Goal: Transaction & Acquisition: Subscribe to service/newsletter

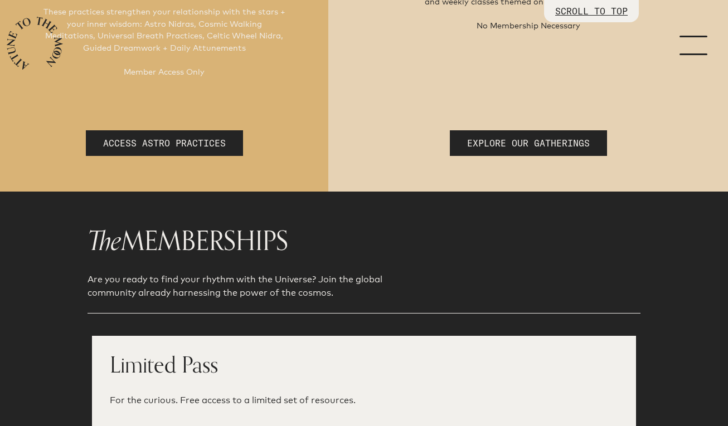
scroll to position [342, 0]
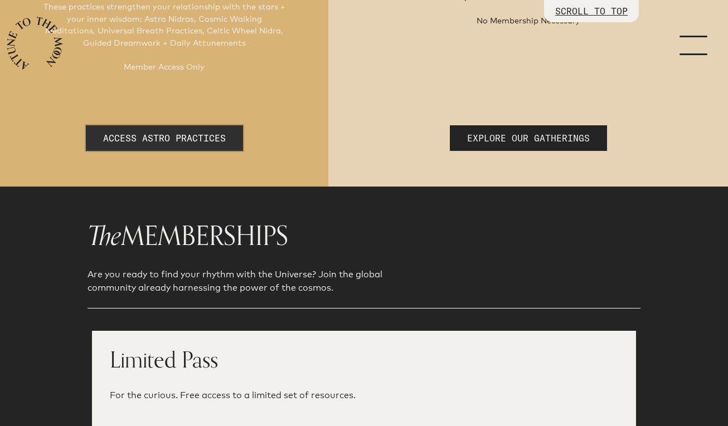
click at [226, 125] on link "ACCESS ASTRO PRACTICES" at bounding box center [164, 138] width 157 height 26
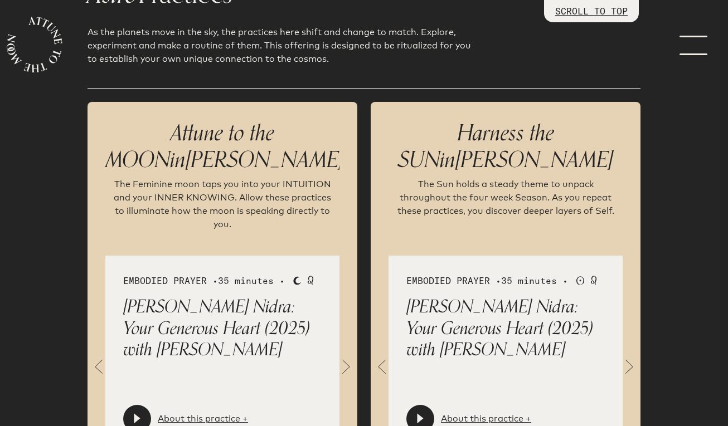
scroll to position [1169, 0]
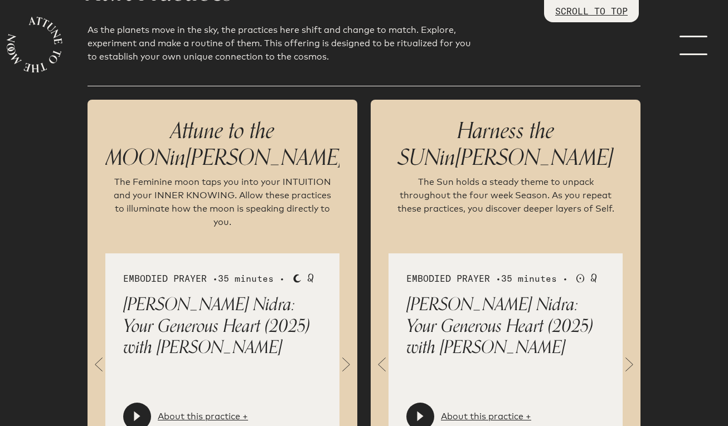
click at [101, 353] on span at bounding box center [99, 364] width 22 height 22
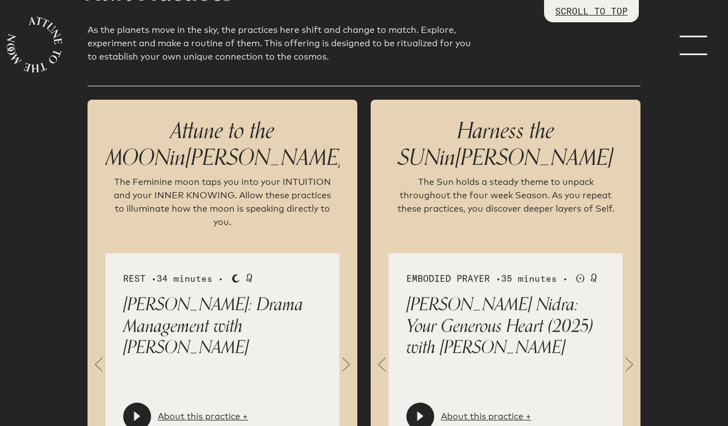
click at [101, 353] on span at bounding box center [99, 364] width 22 height 22
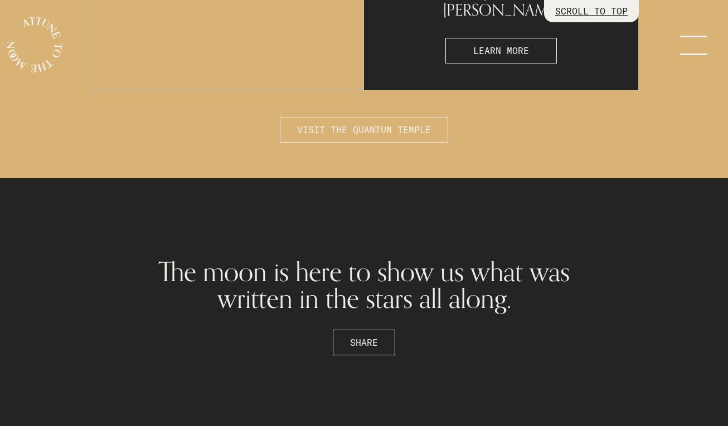
scroll to position [3093, 0]
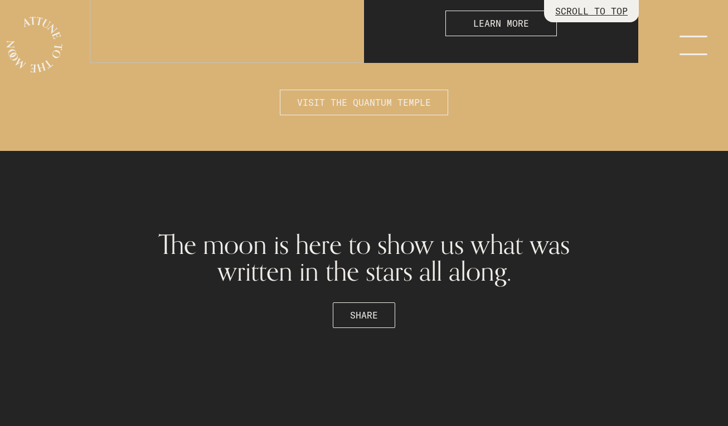
click at [368, 96] on span "VISIT THE QUANTUM TEMPLE" at bounding box center [364, 102] width 134 height 13
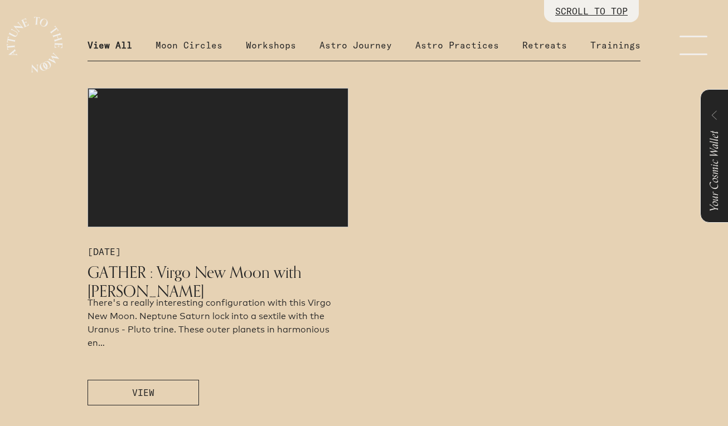
scroll to position [590, 0]
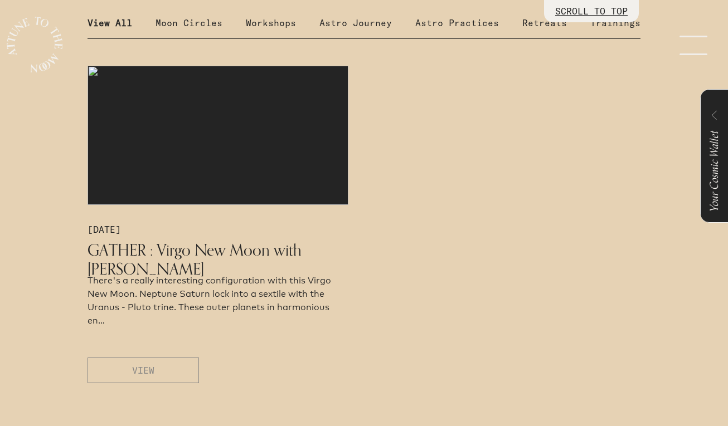
click at [158, 370] on button "VIEW" at bounding box center [143, 371] width 111 height 26
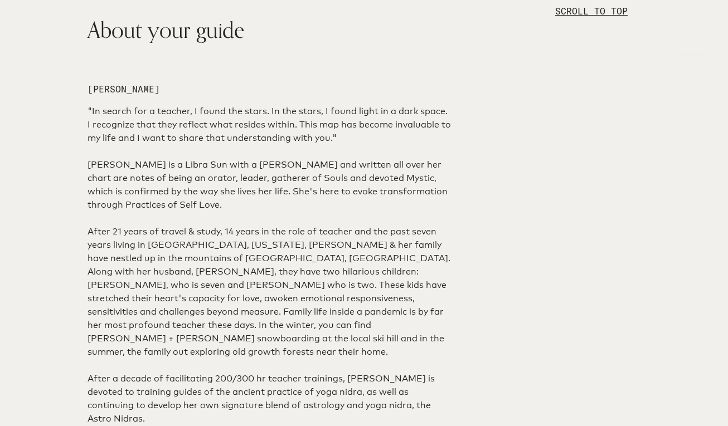
scroll to position [1115, 0]
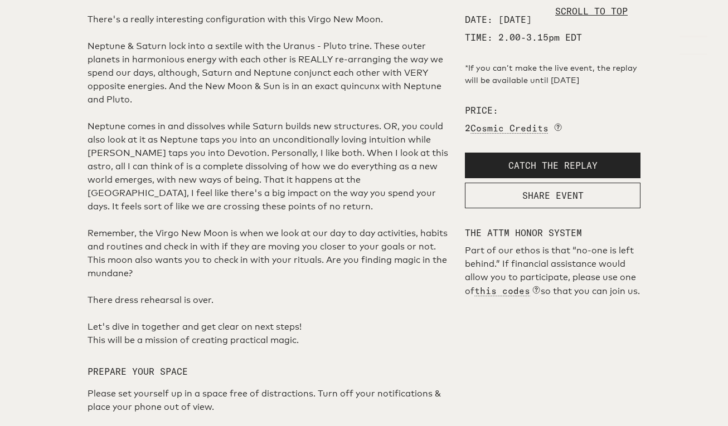
scroll to position [0, 0]
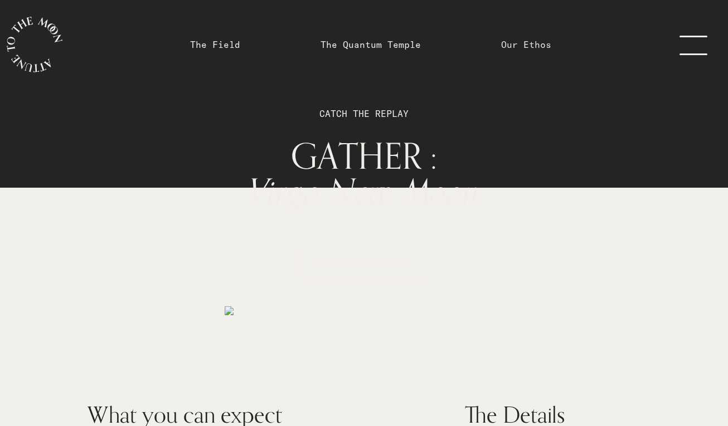
click at [508, 46] on link "Our Ethos" at bounding box center [526, 44] width 50 height 13
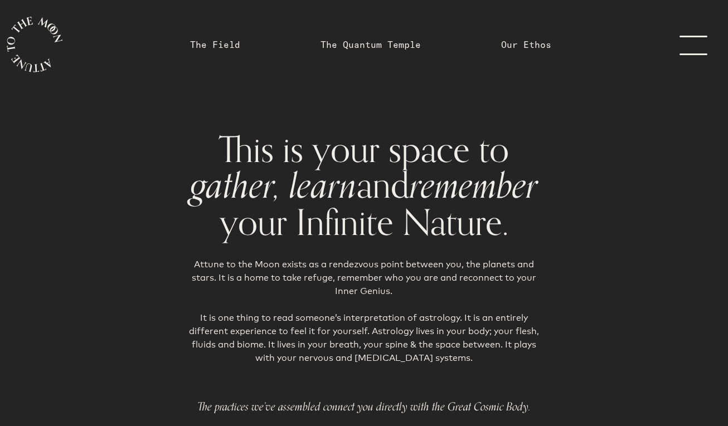
click at [245, 60] on link "The Field" at bounding box center [215, 44] width 64 height 89
click at [233, 40] on link "The Field" at bounding box center [215, 44] width 50 height 13
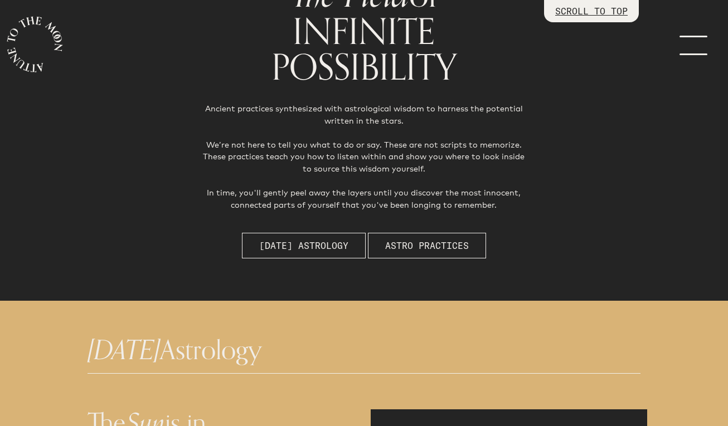
scroll to position [122, 0]
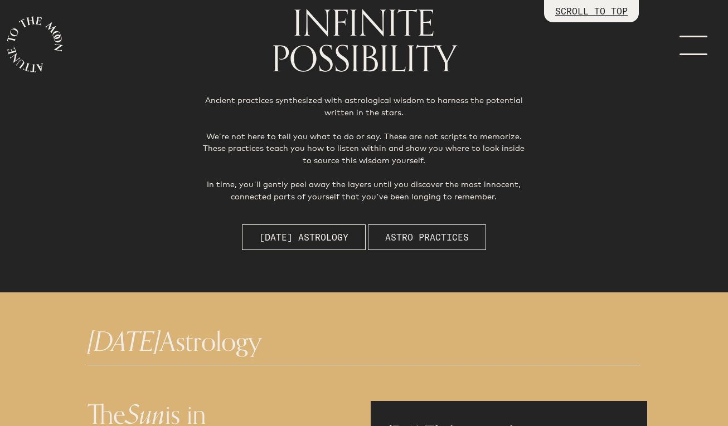
click at [404, 235] on span "Astro Practices" at bounding box center [427, 237] width 84 height 13
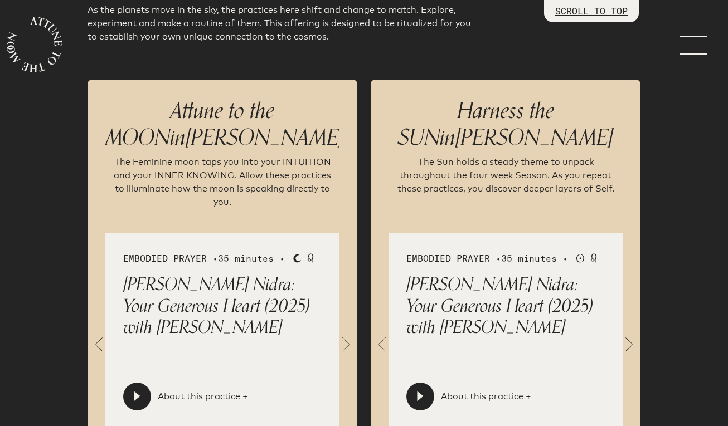
scroll to position [1197, 0]
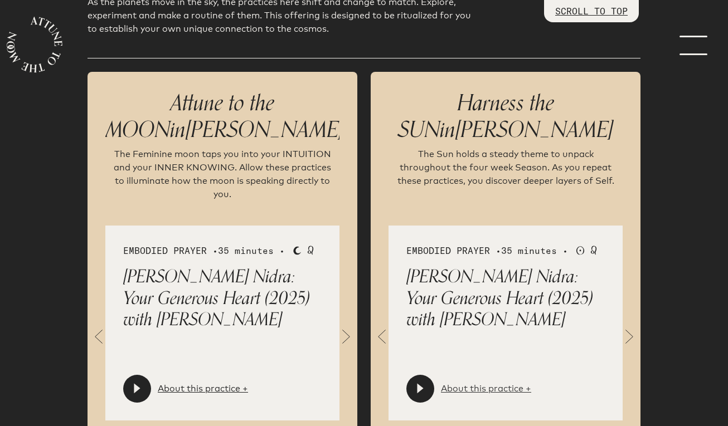
click at [485, 382] on link "About this practice +" at bounding box center [486, 388] width 90 height 13
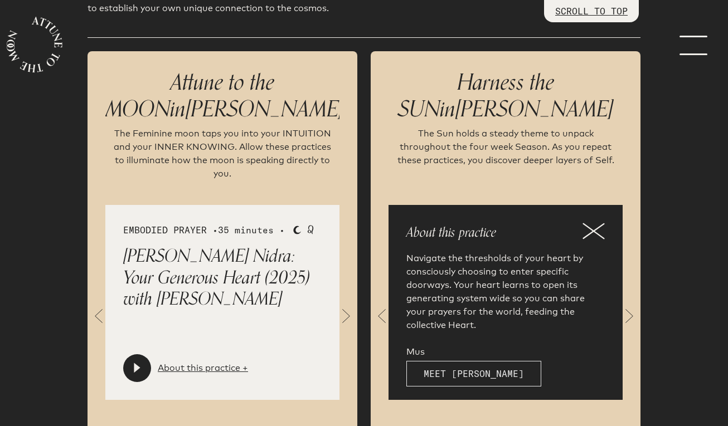
scroll to position [1221, 0]
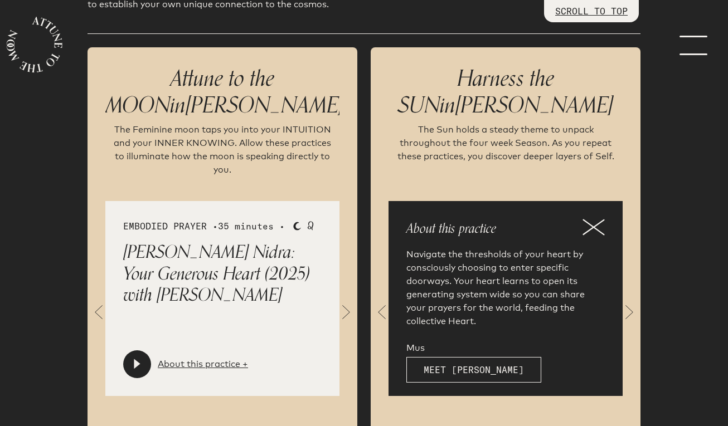
drag, startPoint x: 477, startPoint y: 319, endPoint x: 512, endPoint y: 279, distance: 53.3
click at [512, 279] on div "About this practice Navigate the thresholds of your heart by consciously choosi…" at bounding box center [506, 298] width 234 height 195
click at [516, 248] on p "Navigate the thresholds of your heart by consciously choosing to enter specific…" at bounding box center [505, 301] width 198 height 107
click at [589, 219] on p "About this practice" at bounding box center [505, 229] width 198 height 20
click at [587, 219] on icon at bounding box center [594, 227] width 22 height 17
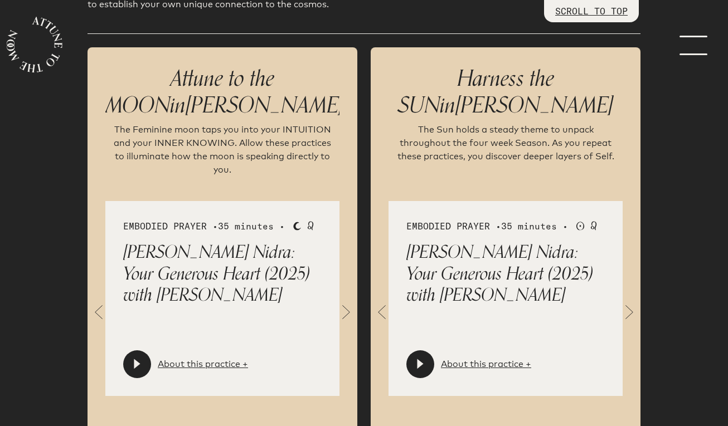
click at [467, 242] on p "[PERSON_NAME] Nidra: Your Generous Heart (2025) with [PERSON_NAME]" at bounding box center [505, 274] width 198 height 64
click at [548, 242] on p "[PERSON_NAME] Nidra: Your Generous Heart (2025) with [PERSON_NAME]" at bounding box center [505, 274] width 198 height 64
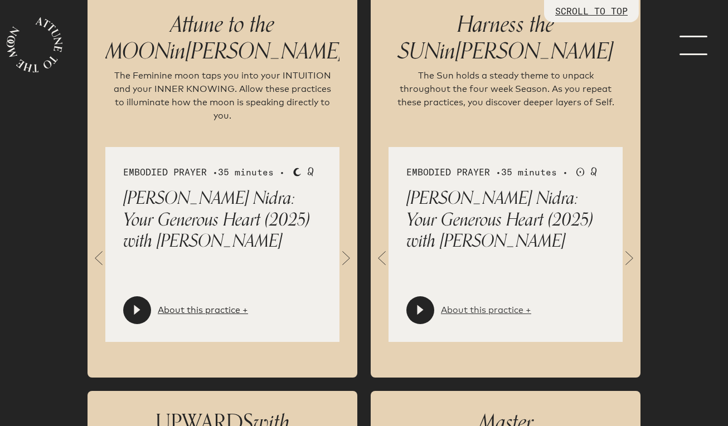
scroll to position [1280, 0]
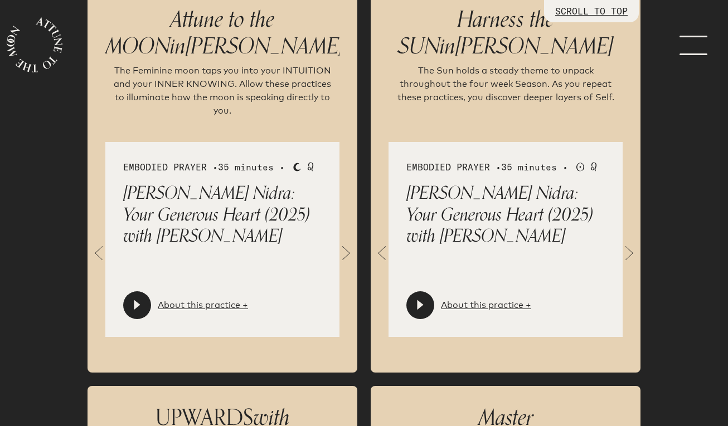
click at [567, 206] on div "EMBODIED PRAYER • 35 minutes • Sun [PERSON_NAME]: Your Generous Heart (2025) wi…" at bounding box center [506, 239] width 234 height 195
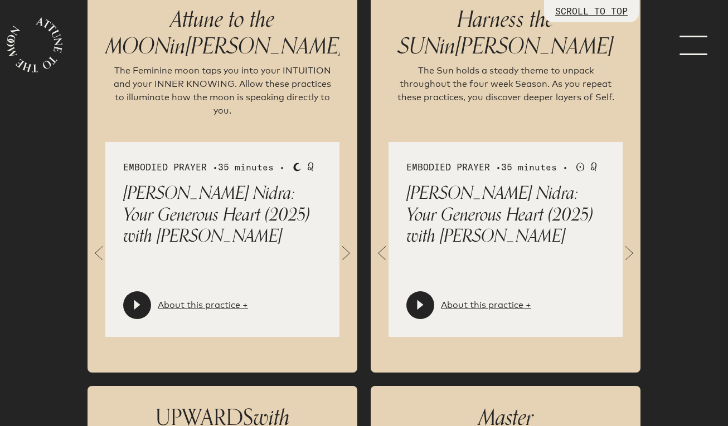
click at [478, 191] on div "EMBODIED PRAYER • 35 minutes • Sun [PERSON_NAME]: Your Generous Heart (2025) wi…" at bounding box center [506, 239] width 234 height 195
click at [423, 292] on div at bounding box center [420, 306] width 28 height 28
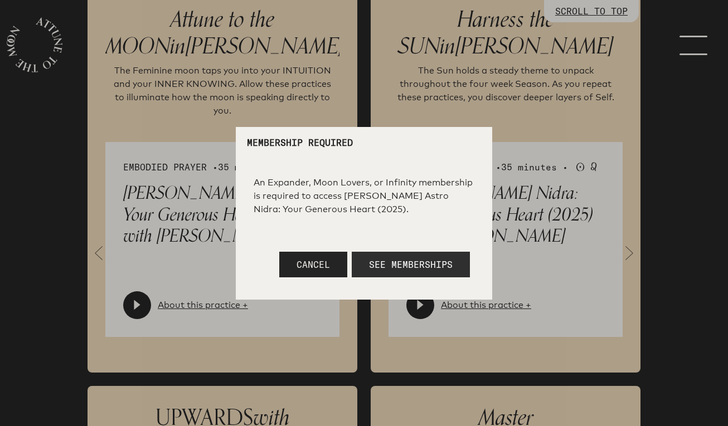
click at [418, 269] on span "See Memberships" at bounding box center [411, 264] width 84 height 11
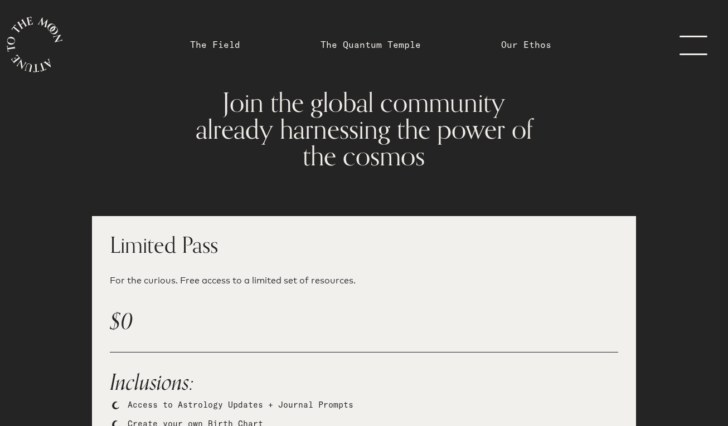
click at [686, 31] on link "menu" at bounding box center [700, 44] width 56 height 89
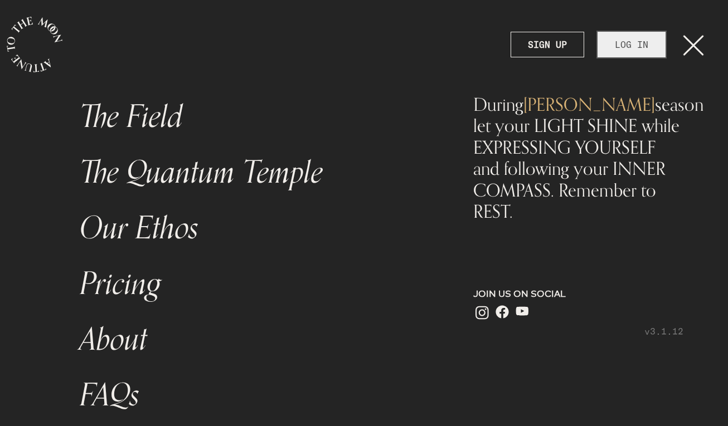
click at [634, 45] on link "LOG IN" at bounding box center [632, 45] width 68 height 26
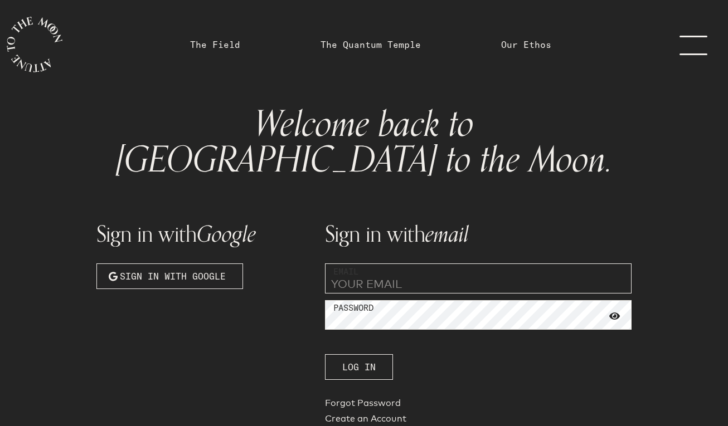
click at [438, 264] on input "email" at bounding box center [478, 279] width 307 height 30
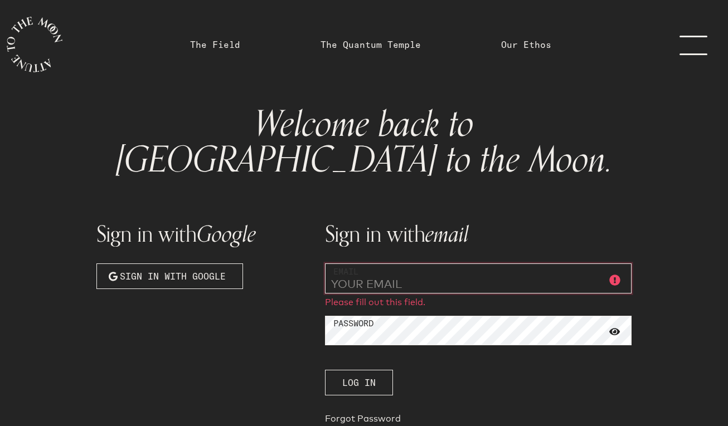
type input "[EMAIL_ADDRESS][PERSON_NAME][DOMAIN_NAME]"
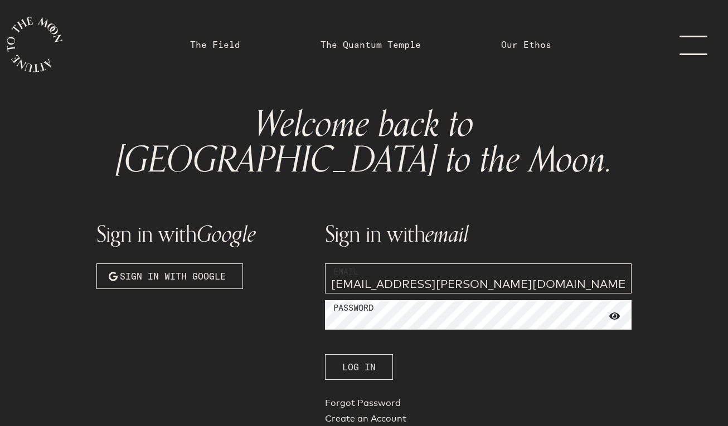
click at [375, 361] on span "Log In" at bounding box center [358, 367] width 33 height 13
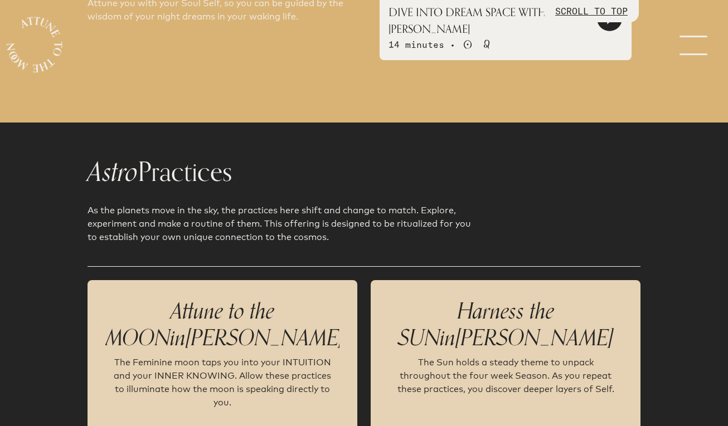
scroll to position [1154, 0]
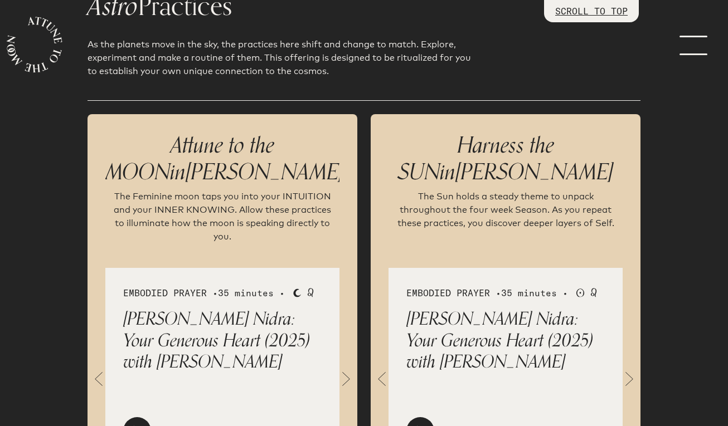
click at [430, 418] on div at bounding box center [420, 432] width 28 height 28
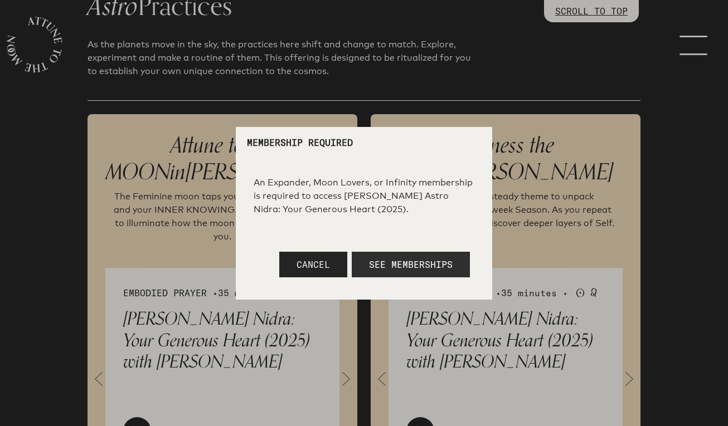
click at [407, 270] on span "See Memberships" at bounding box center [411, 264] width 84 height 11
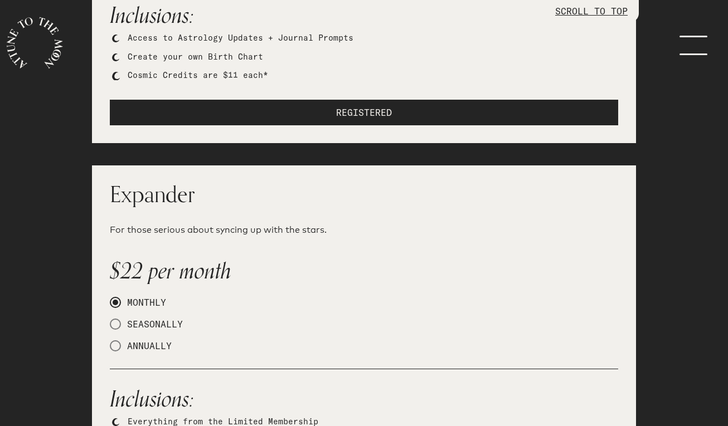
scroll to position [373, 0]
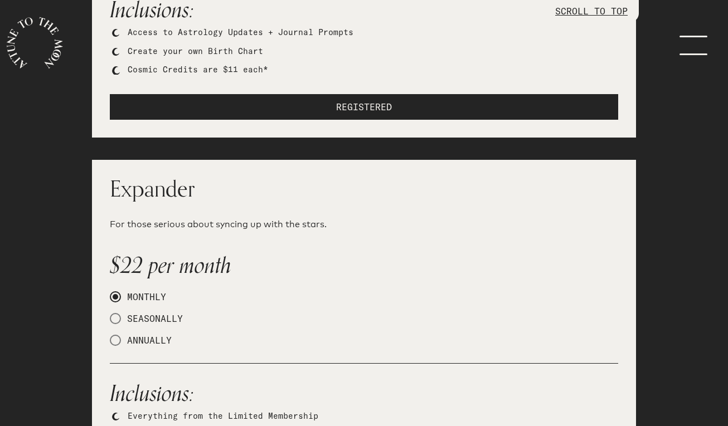
click at [226, 50] on li "Create your own Birth Chart" at bounding box center [373, 52] width 491 height 12
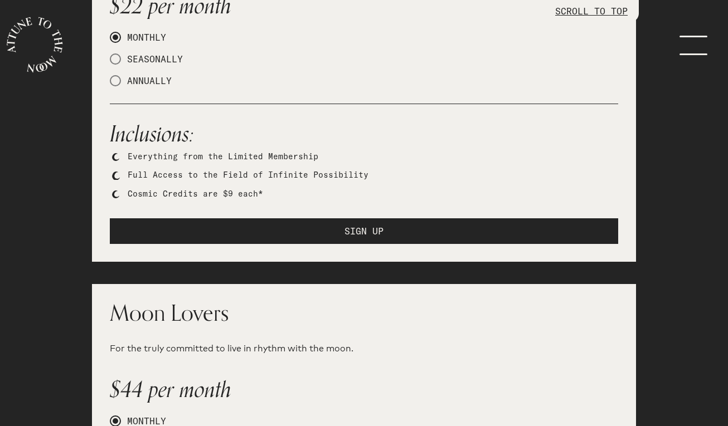
scroll to position [629, 0]
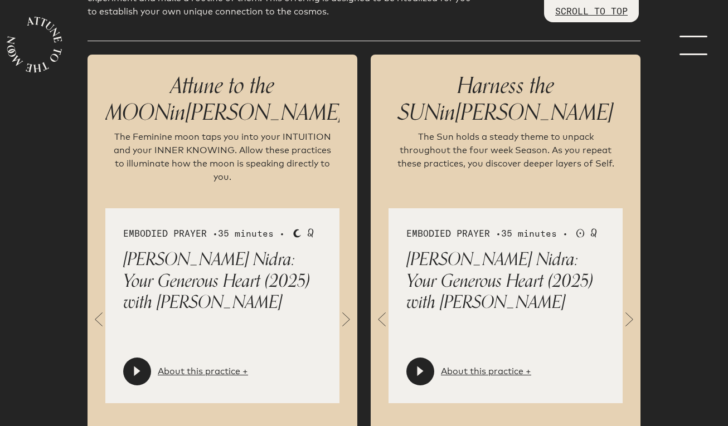
scroll to position [1219, 0]
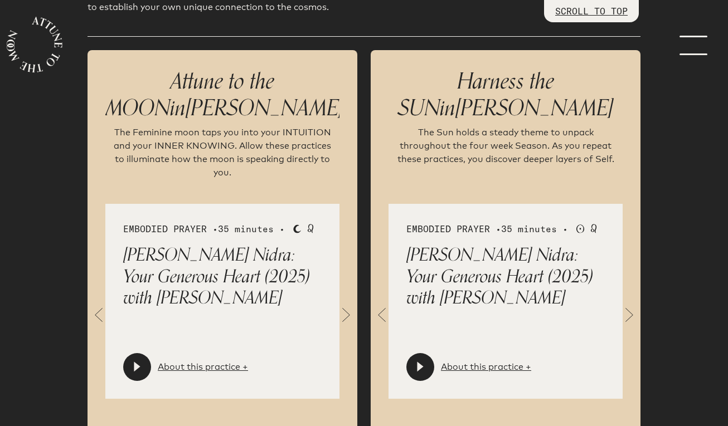
click at [426, 353] on div at bounding box center [420, 367] width 28 height 28
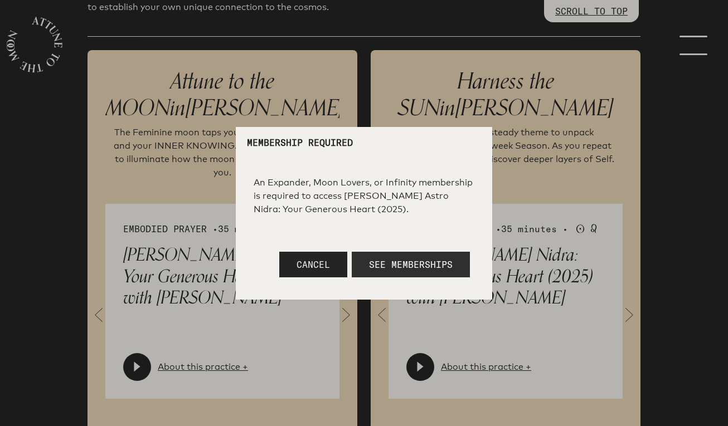
click at [420, 257] on button "See Memberships" at bounding box center [411, 265] width 118 height 26
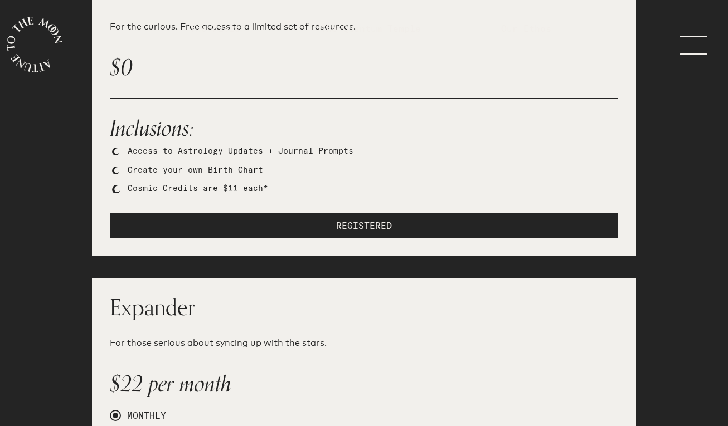
scroll to position [482, 0]
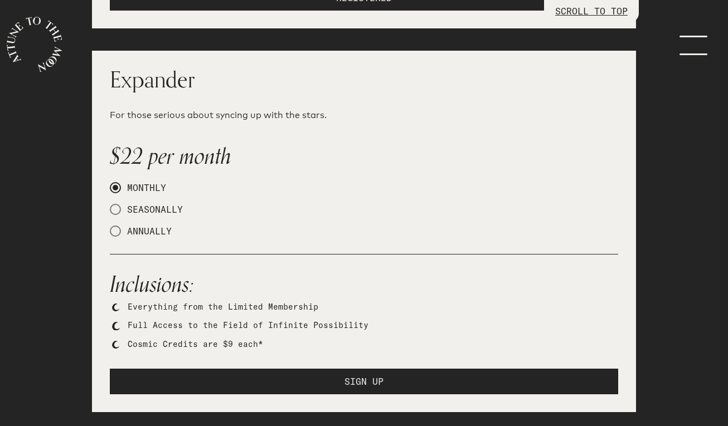
click at [332, 385] on button "SIGN UP" at bounding box center [364, 382] width 508 height 26
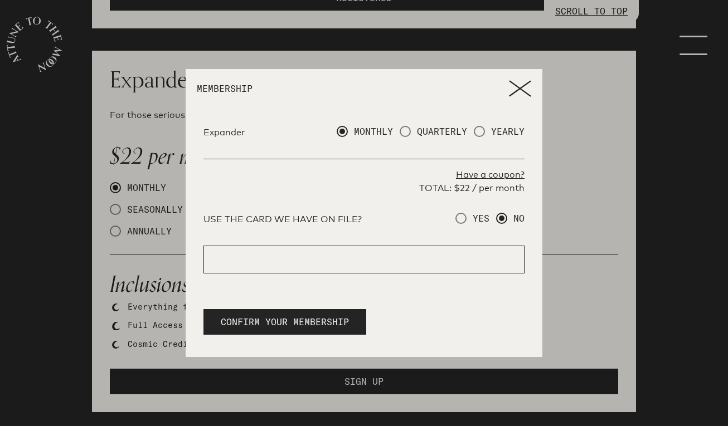
radio input "true"
radio input "false"
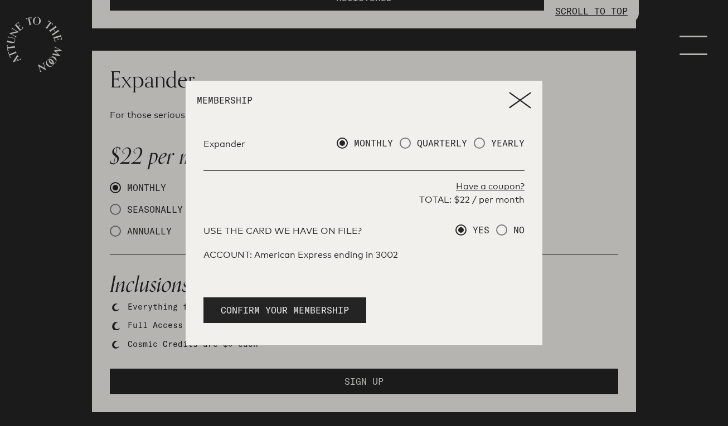
click at [332, 314] on span "CONFIRM YOUR MEMBERSHIP" at bounding box center [285, 310] width 128 height 13
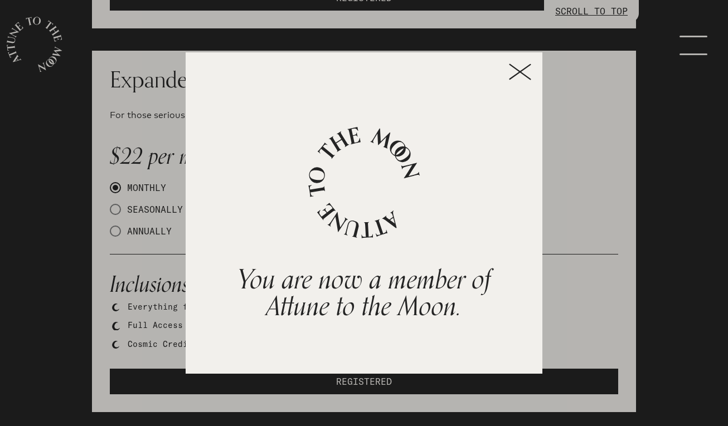
click at [525, 80] on icon at bounding box center [520, 72] width 22 height 17
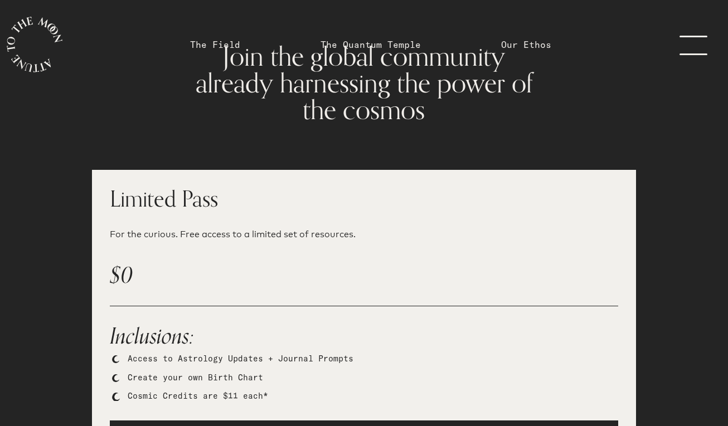
scroll to position [0, 0]
